Goal: Task Accomplishment & Management: Use online tool/utility

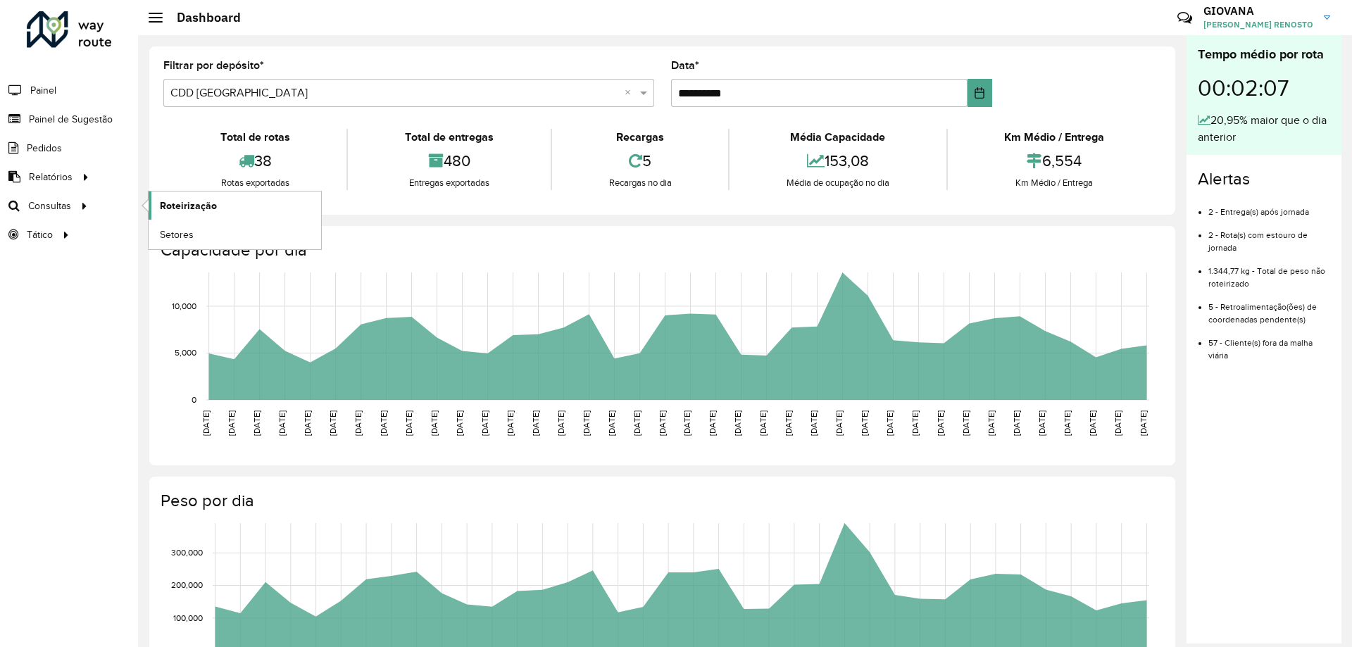
click at [150, 208] on link "Roteirização" at bounding box center [235, 206] width 173 height 28
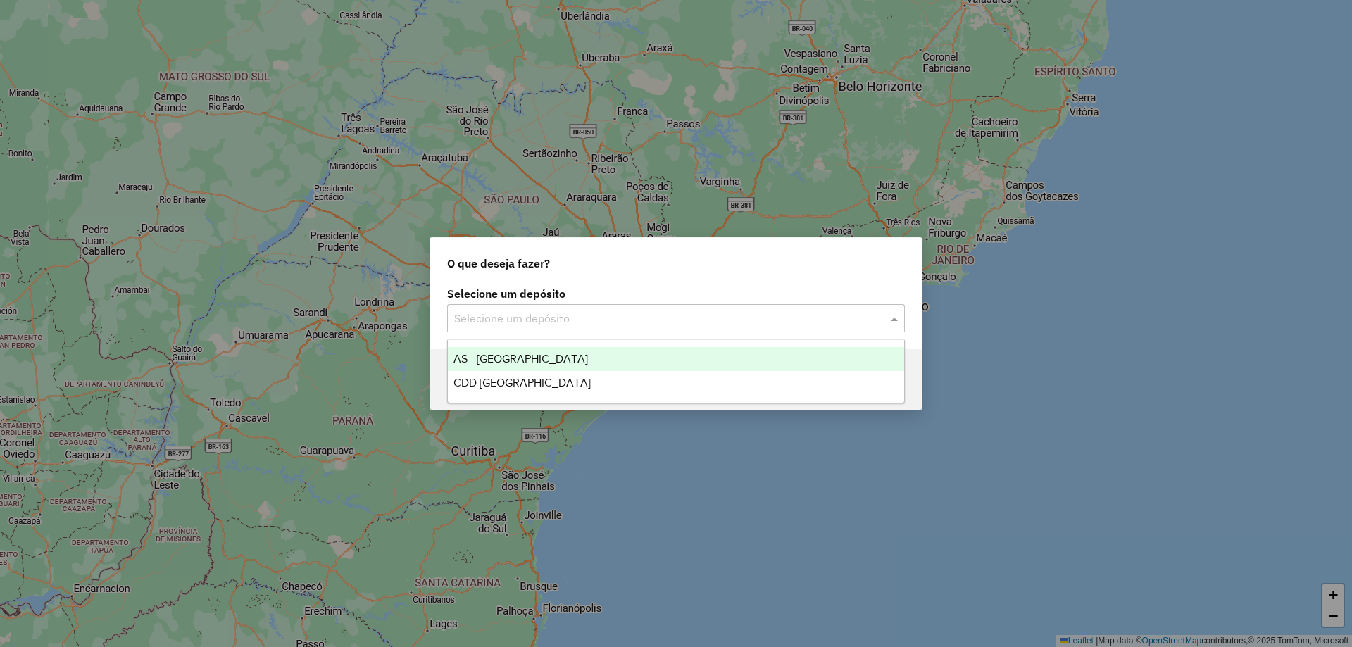
click at [599, 317] on input "text" at bounding box center [662, 319] width 416 height 17
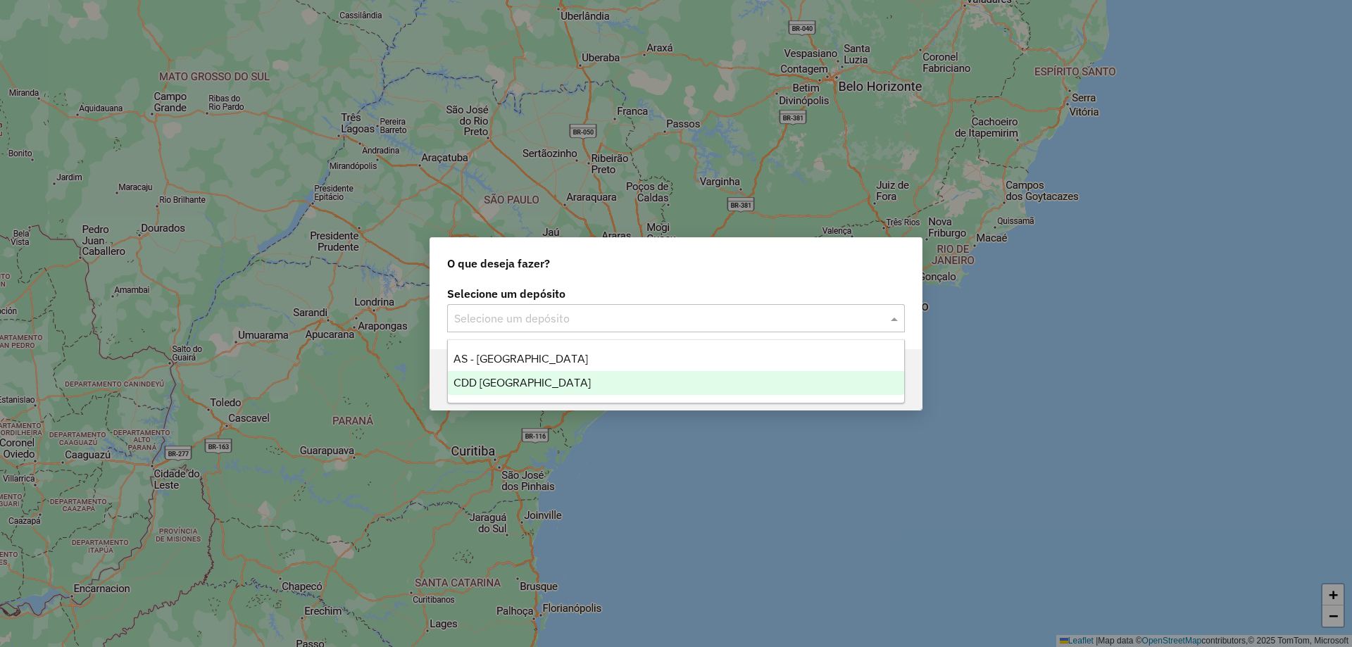
click at [510, 384] on span "CDD [GEOGRAPHIC_DATA]" at bounding box center [522, 383] width 137 height 12
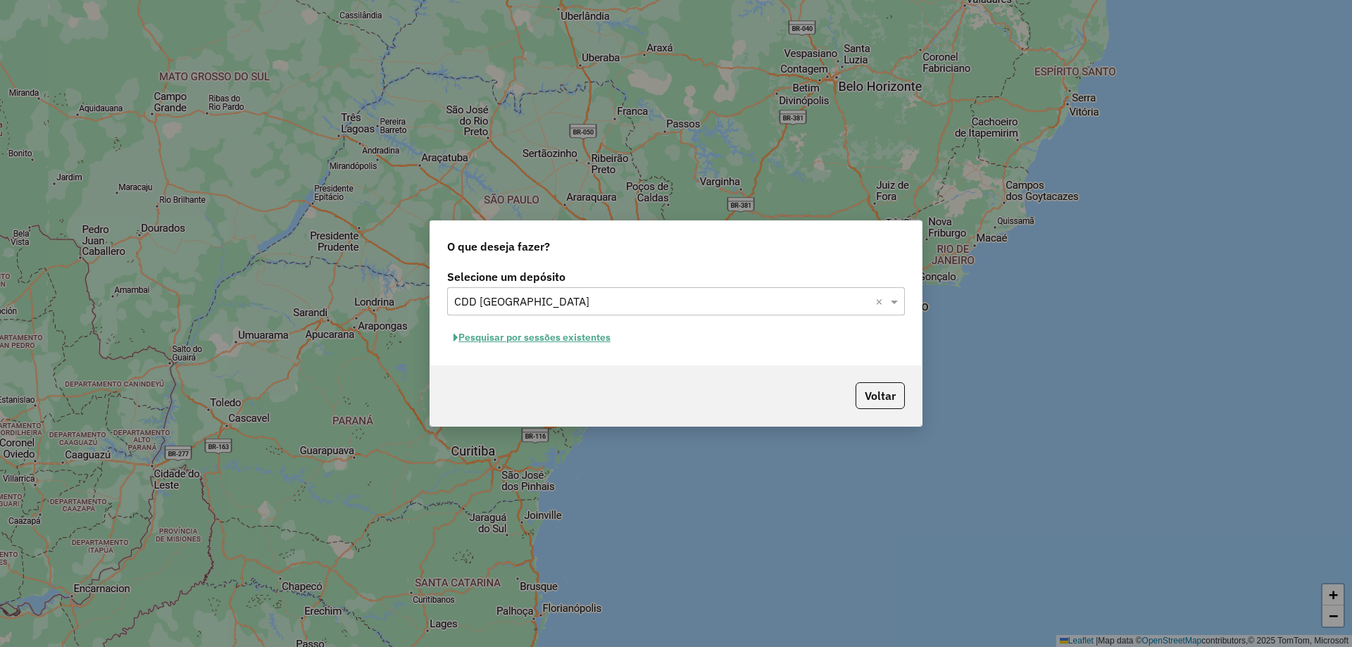
click at [573, 326] on div "Selecione um depósito Selecione um depósito × CDD Florianópolis × Pesquisar por…" at bounding box center [676, 315] width 492 height 99
click at [574, 338] on button "Pesquisar por sessões existentes" at bounding box center [532, 338] width 170 height 22
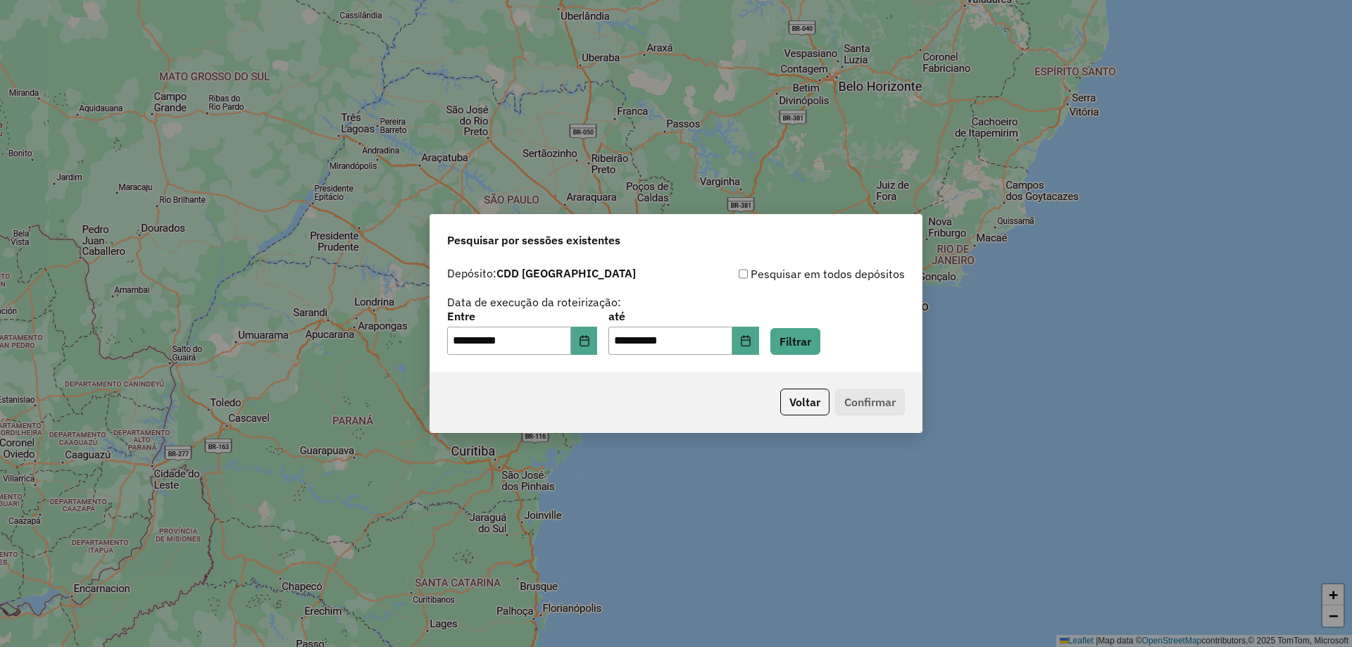
click at [843, 342] on div "**********" at bounding box center [676, 333] width 458 height 44
click at [814, 332] on button "Filtrar" at bounding box center [796, 341] width 50 height 27
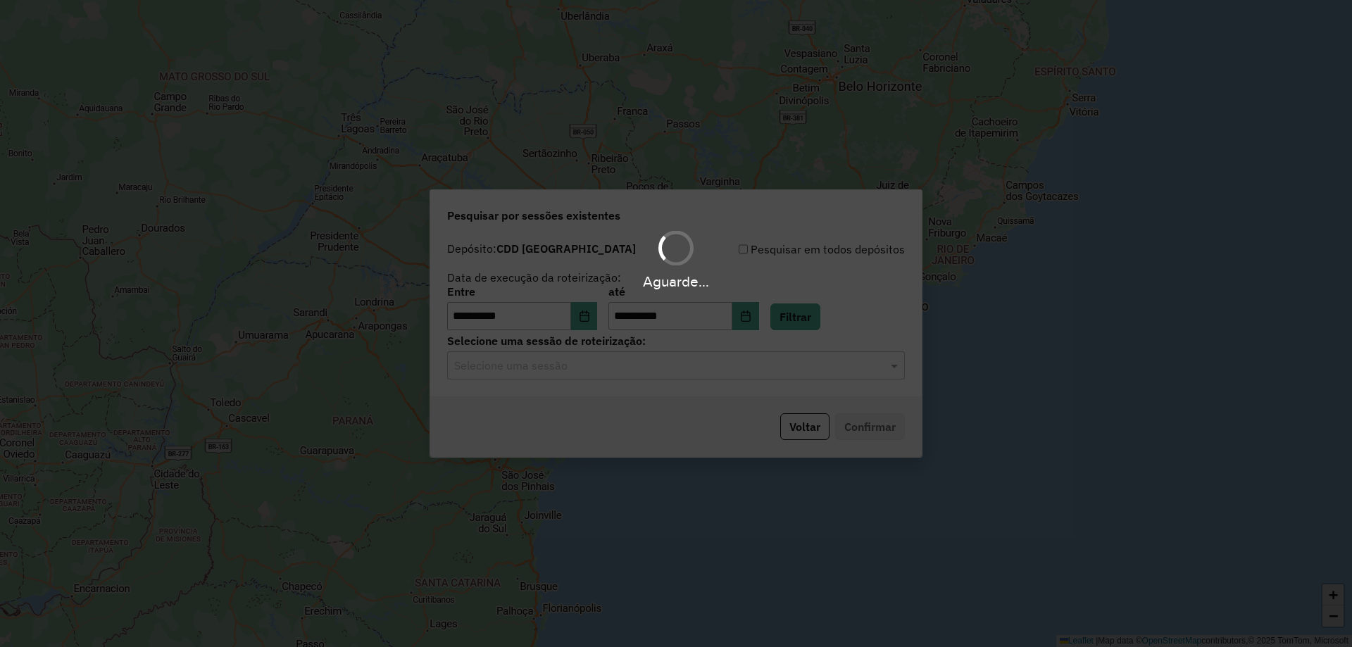
click at [600, 380] on div "Aguarde..." at bounding box center [676, 323] width 1352 height 647
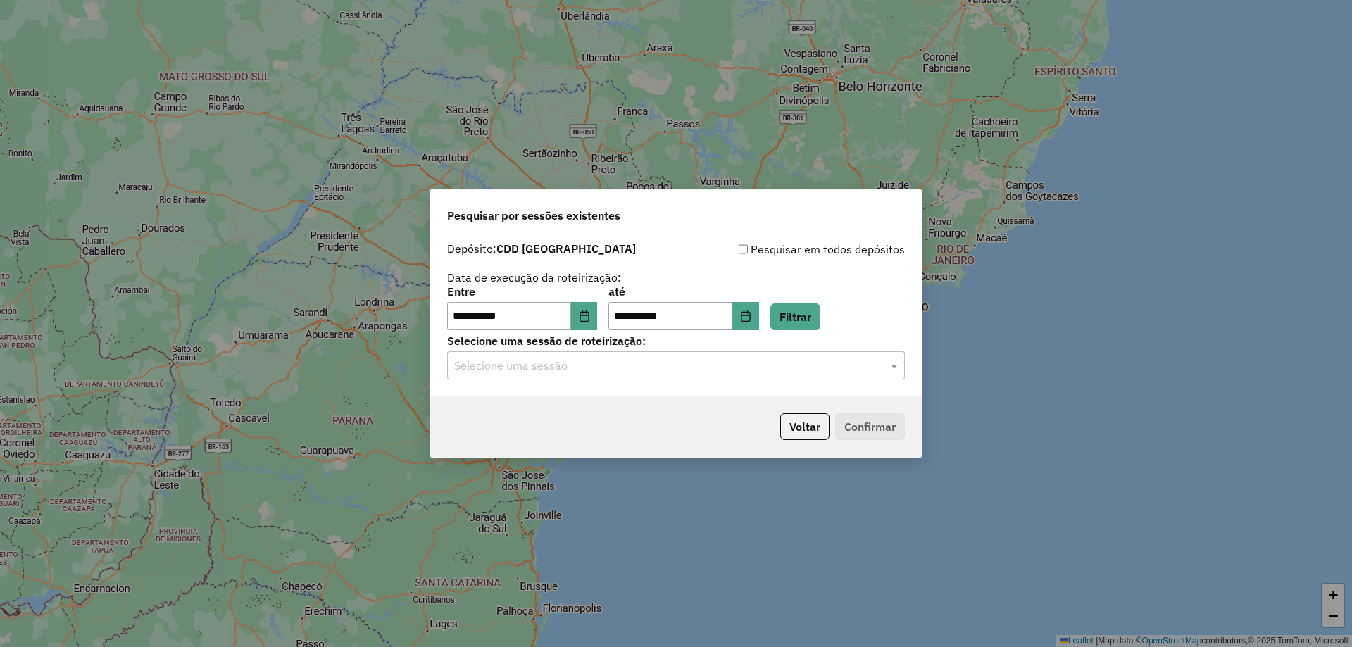
click at [642, 387] on div "**********" at bounding box center [676, 315] width 492 height 161
click at [701, 360] on input "text" at bounding box center [662, 366] width 416 height 17
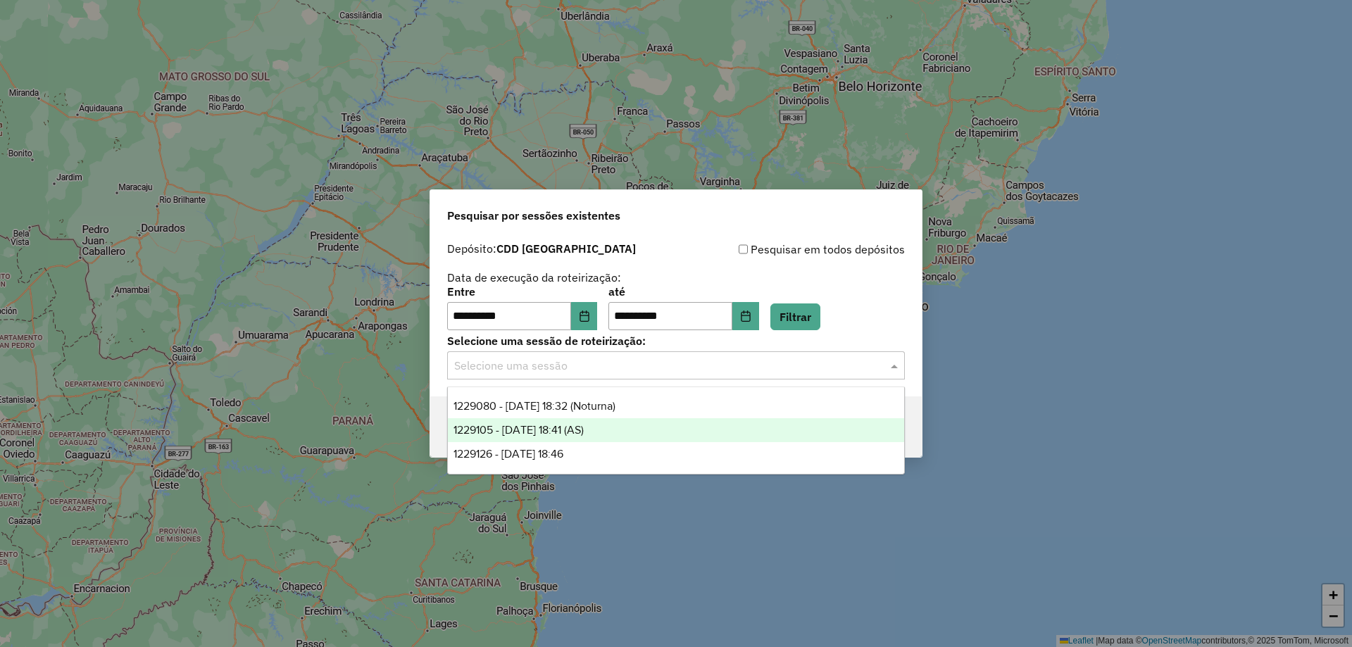
click at [611, 446] on div "1229126 - 13/08/2025 18:46" at bounding box center [676, 454] width 456 height 24
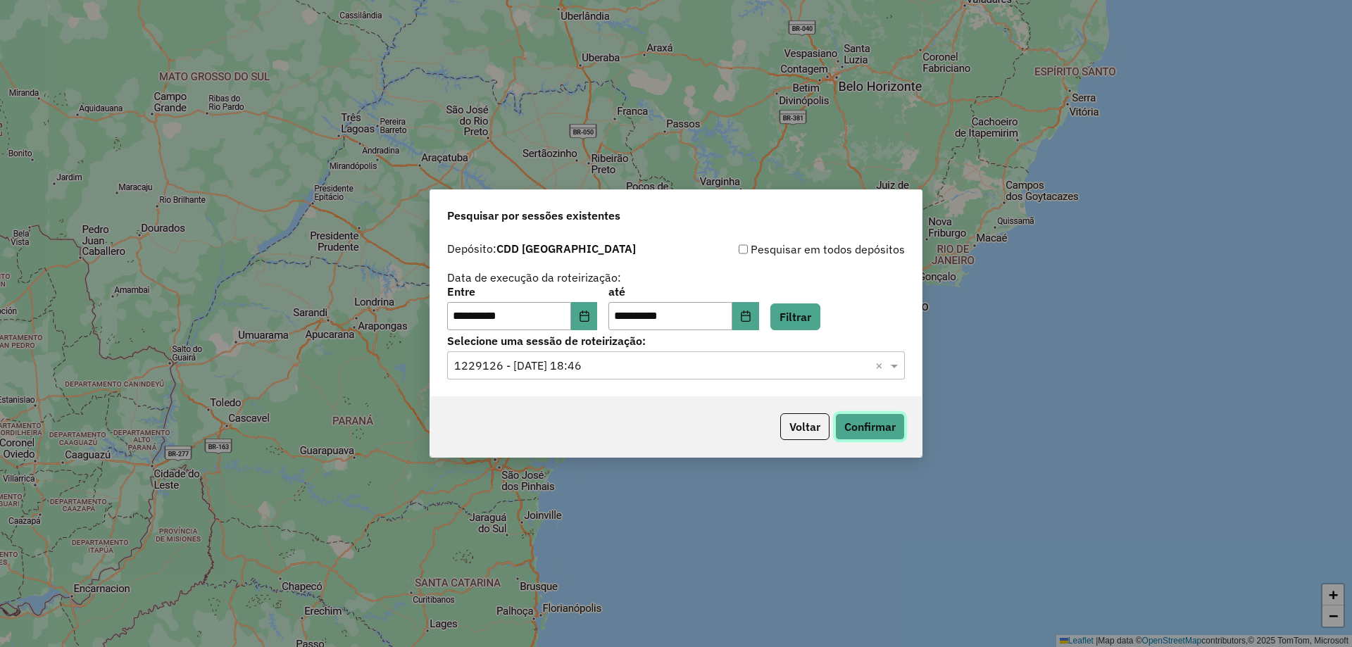
click at [874, 430] on button "Confirmar" at bounding box center [870, 426] width 70 height 27
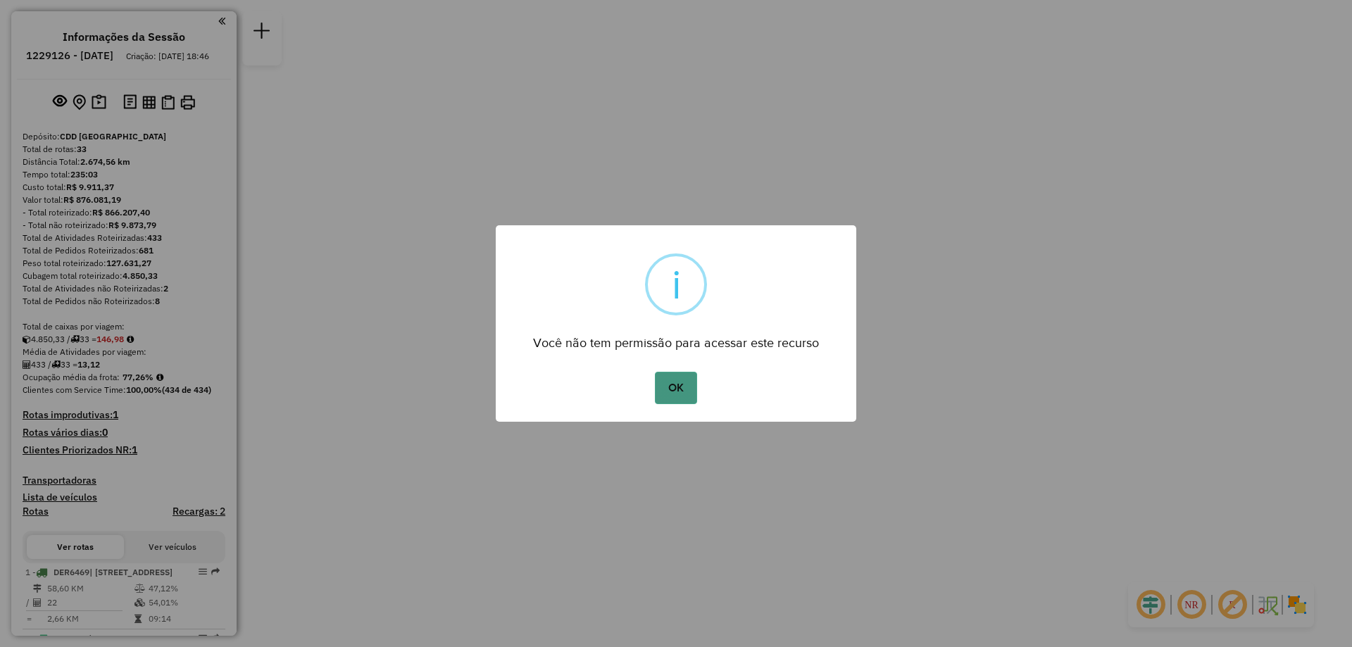
click at [690, 376] on button "OK" at bounding box center [676, 388] width 42 height 32
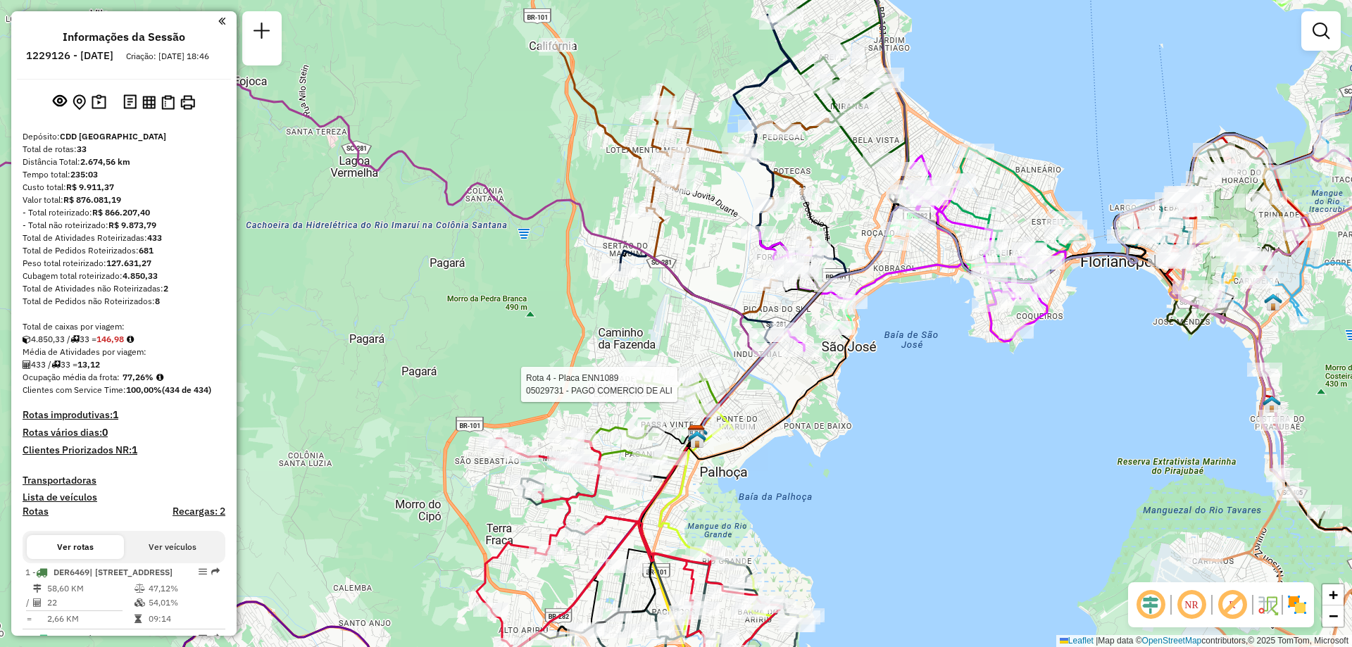
select select "**********"
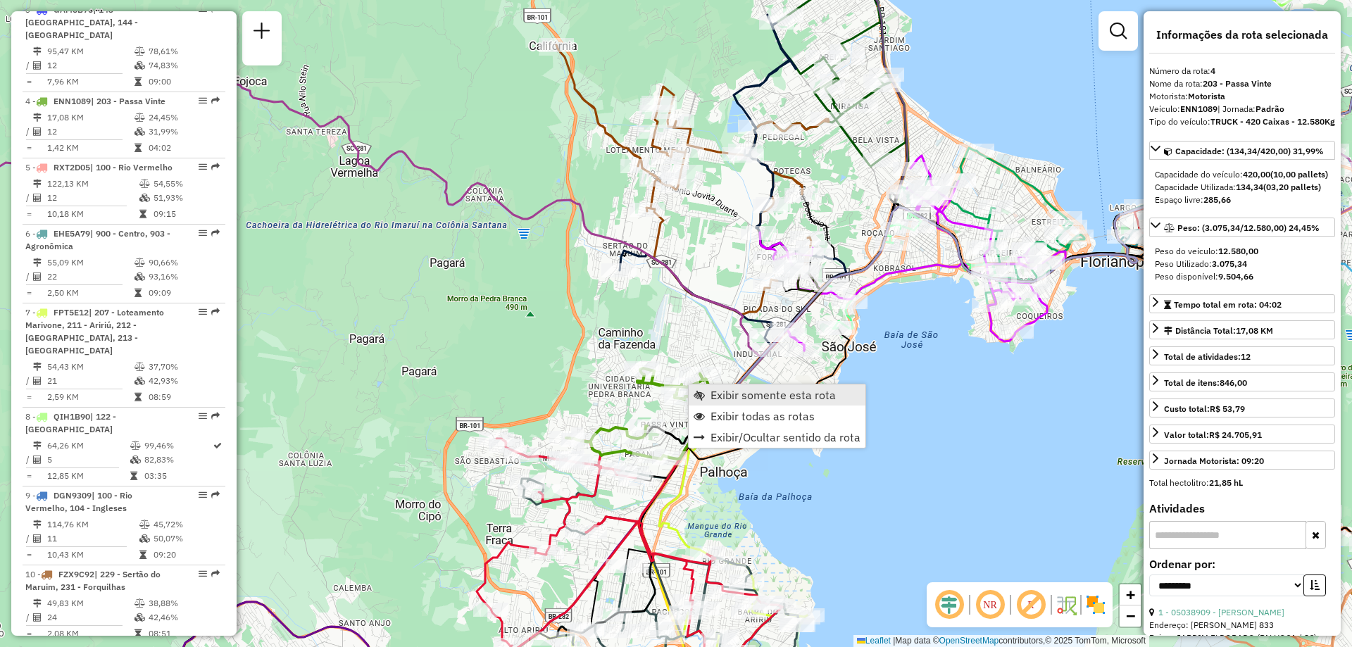
scroll to position [814, 0]
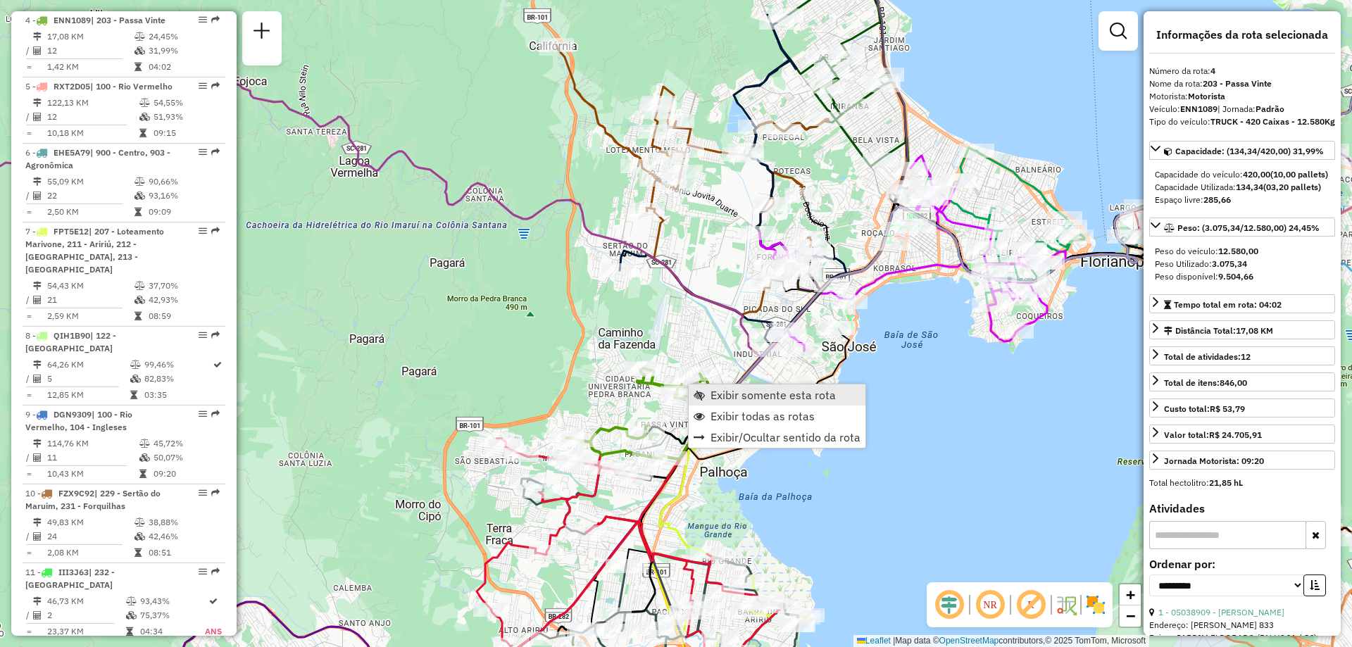
click at [734, 397] on span "Exibir somente esta rota" at bounding box center [773, 394] width 125 height 11
